Goal: Find contact information: Find contact information

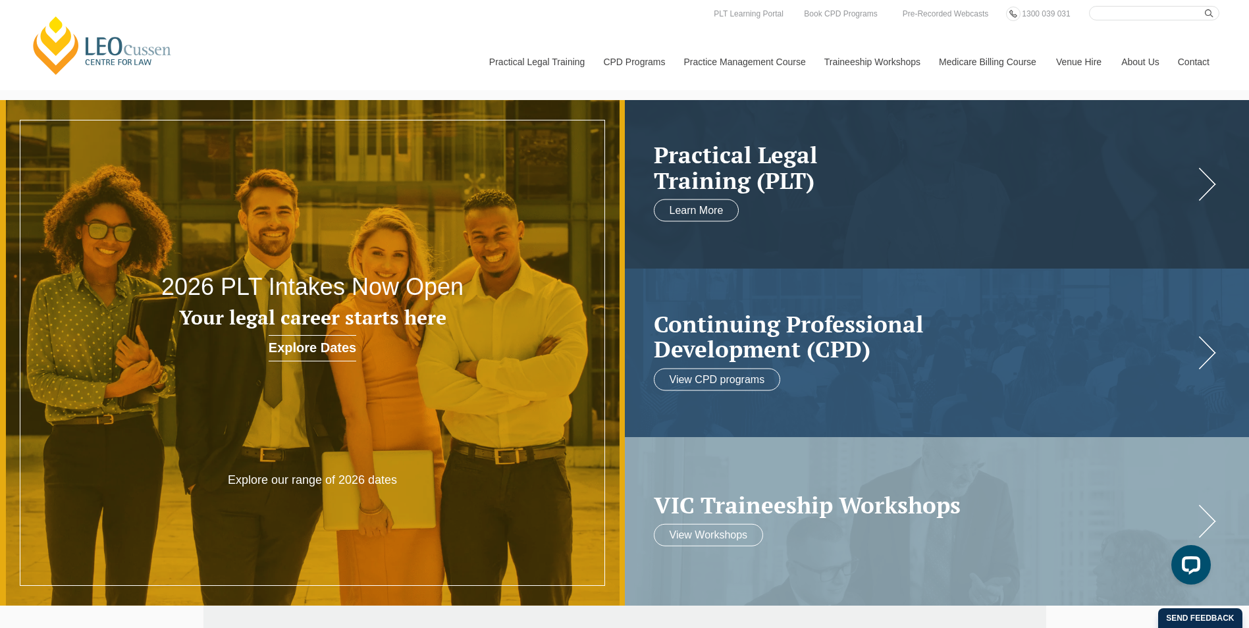
click at [1198, 65] on link "Contact" at bounding box center [1193, 62] width 51 height 57
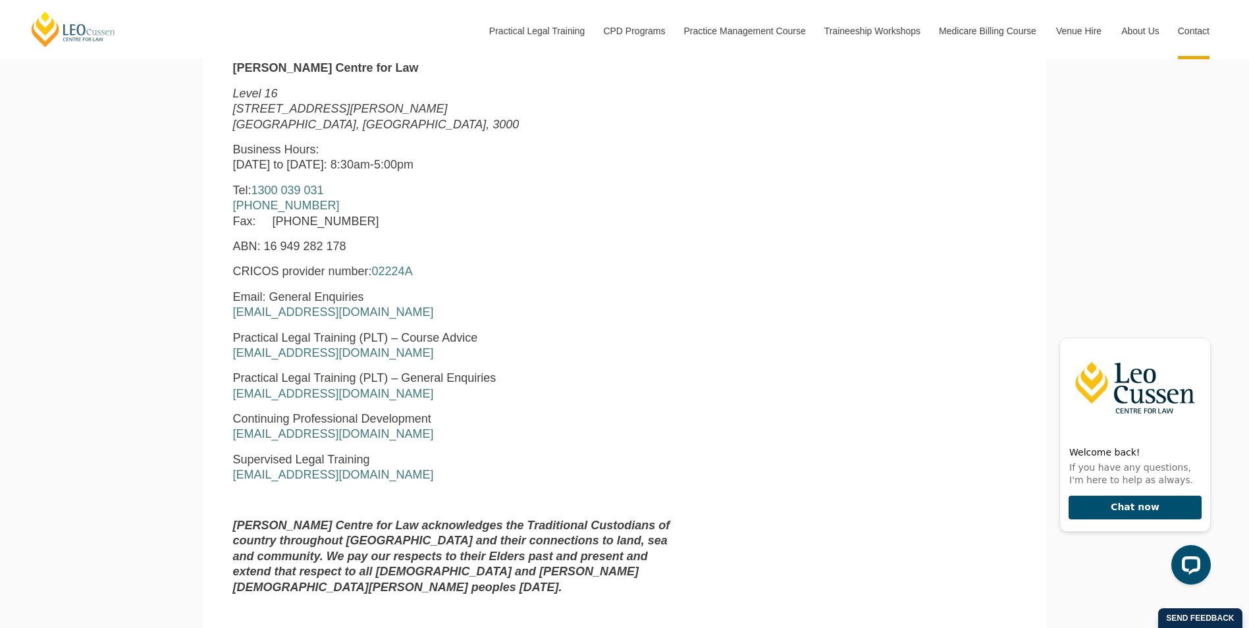
scroll to position [593, 0]
